Goal: Transaction & Acquisition: Obtain resource

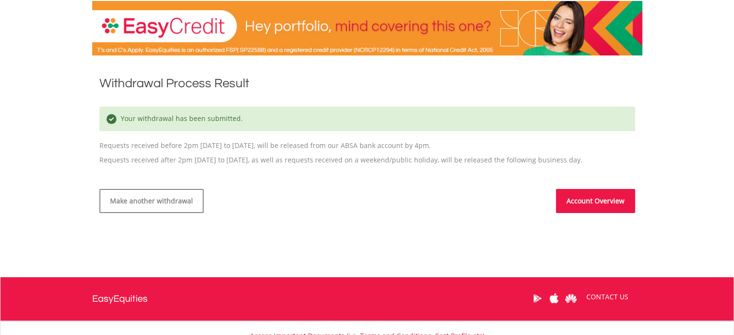
scroll to position [3, 0]
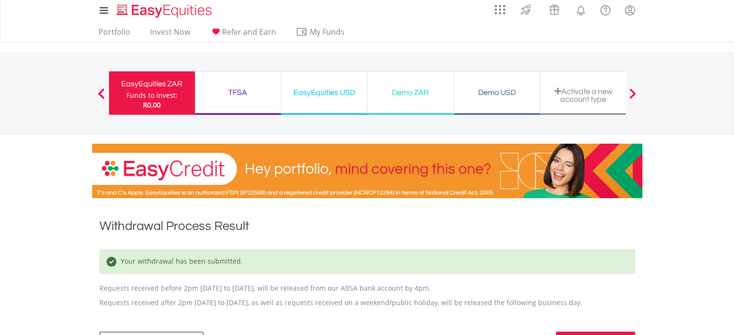
click at [155, 89] on div "EasyEquities ZAR" at bounding box center [152, 84] width 74 height 14
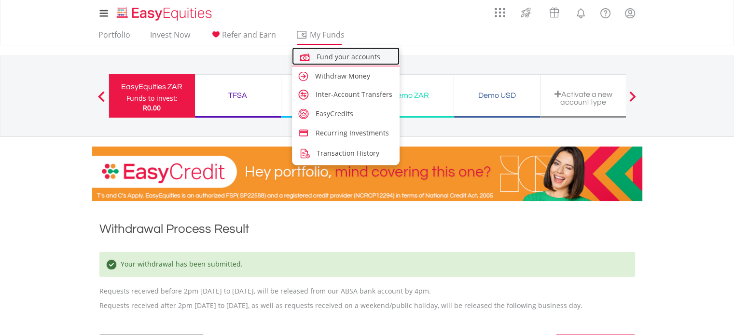
click at [349, 59] on span "Fund your accounts" at bounding box center [349, 56] width 64 height 9
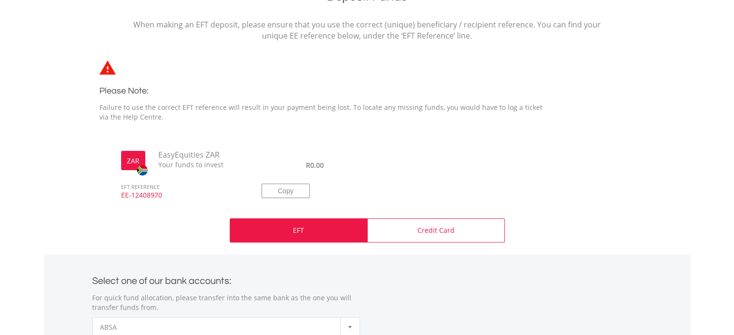
scroll to position [236, 0]
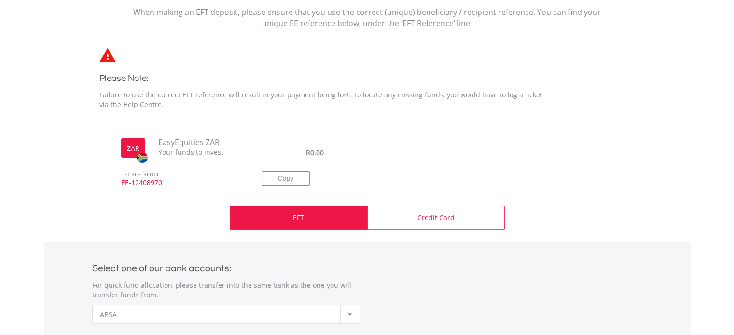
drag, startPoint x: 162, startPoint y: 183, endPoint x: 120, endPoint y: 184, distance: 41.5
click at [120, 184] on span "EE-12408970" at bounding box center [180, 187] width 133 height 18
